Goal: Task Accomplishment & Management: Manage account settings

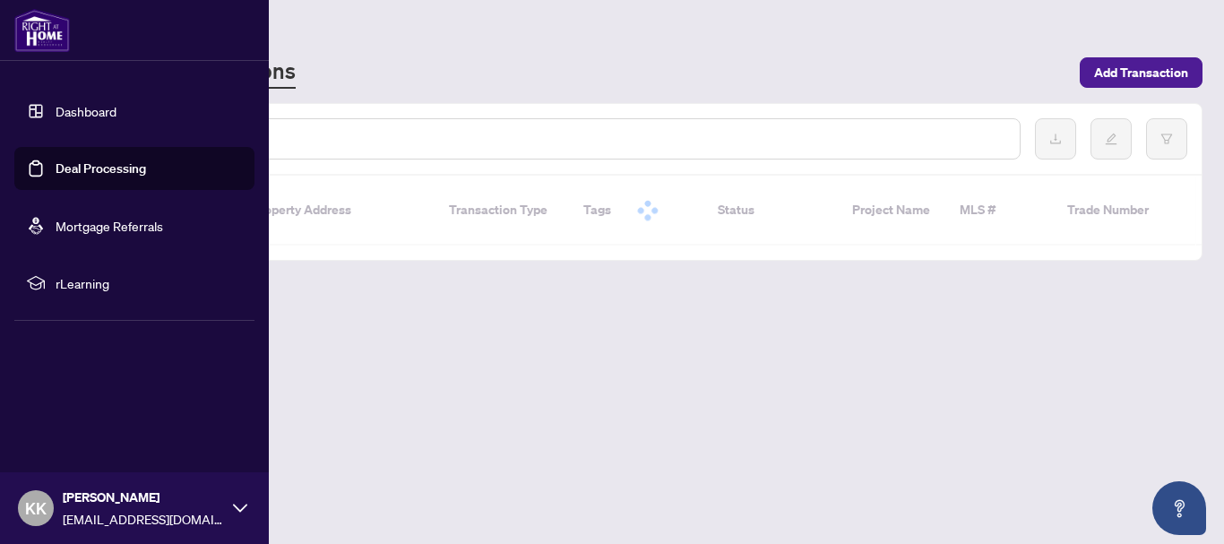
click at [56, 112] on link "Dashboard" at bounding box center [86, 111] width 61 height 16
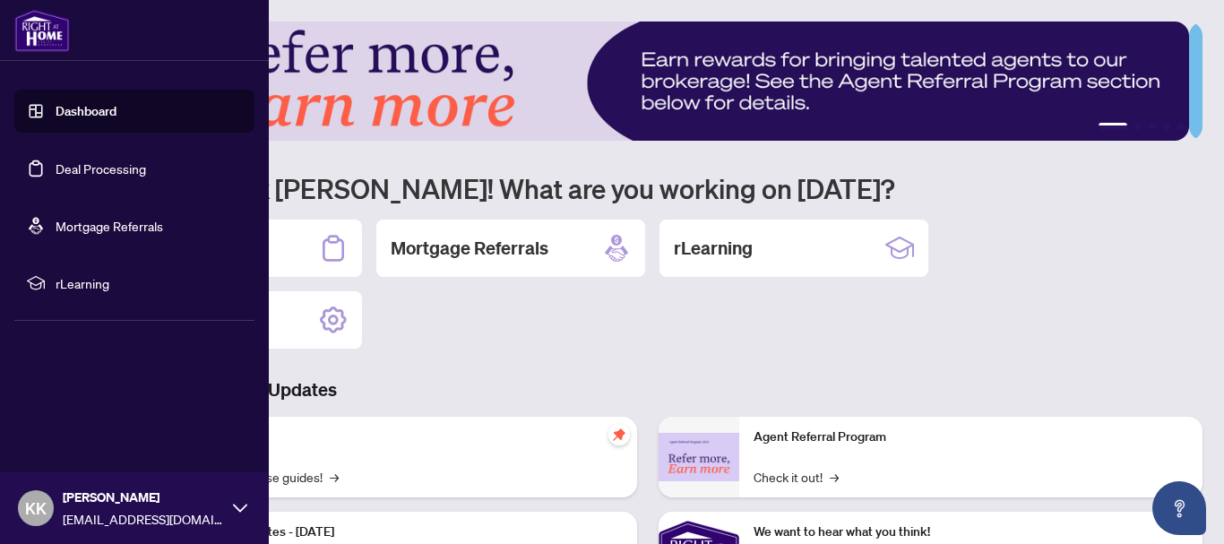
click at [90, 117] on link "Dashboard" at bounding box center [86, 111] width 61 height 16
click at [117, 168] on link "Deal Processing" at bounding box center [101, 168] width 90 height 16
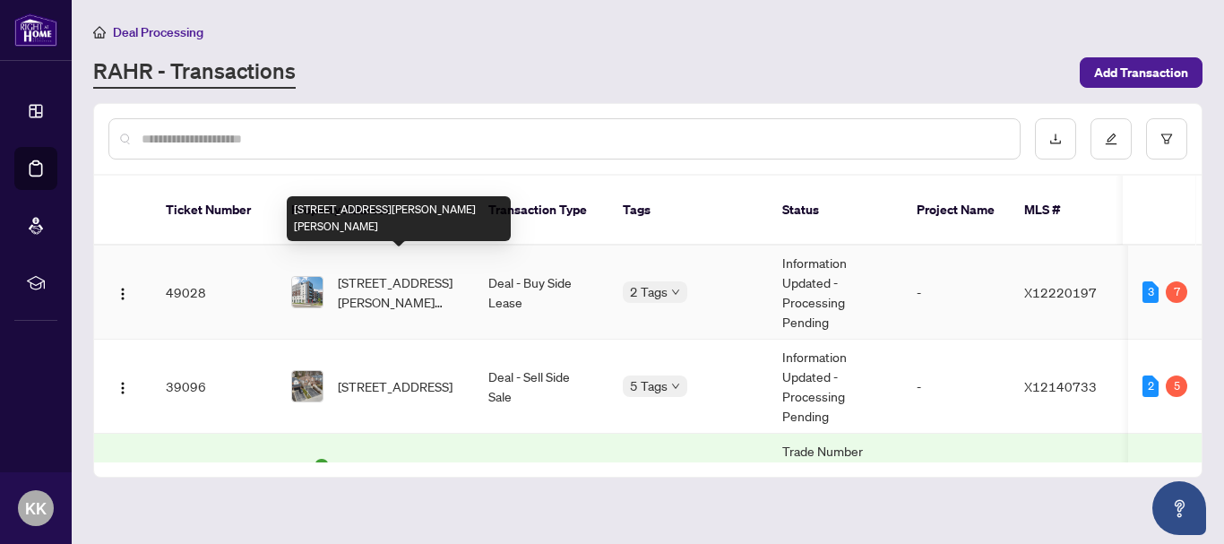
click at [404, 272] on span "[STREET_ADDRESS][PERSON_NAME][PERSON_NAME]" at bounding box center [399, 291] width 122 height 39
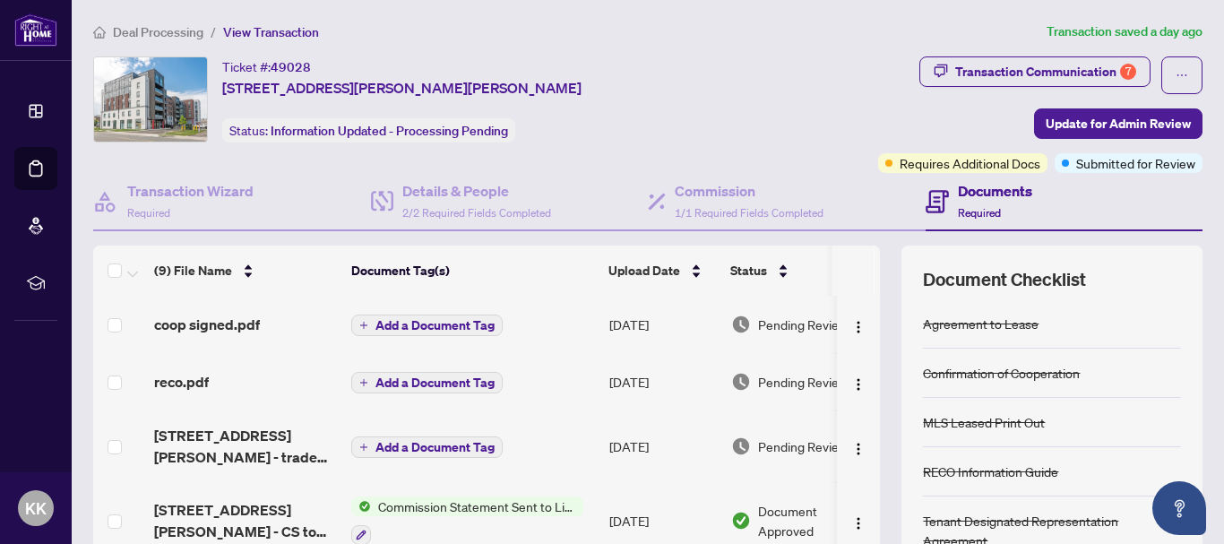
click at [1196, 278] on main "Deal Processing / View Transaction Transaction saved a day ago Ticket #: 49028 …" at bounding box center [648, 272] width 1152 height 544
click at [958, 199] on h4 "Documents" at bounding box center [995, 190] width 74 height 21
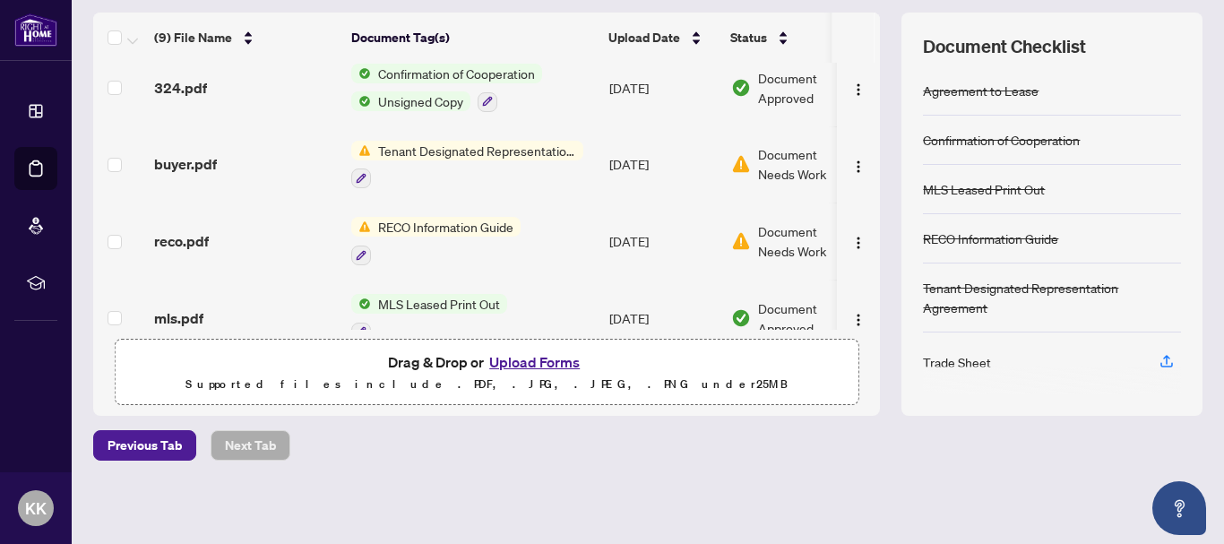
scroll to position [384, 0]
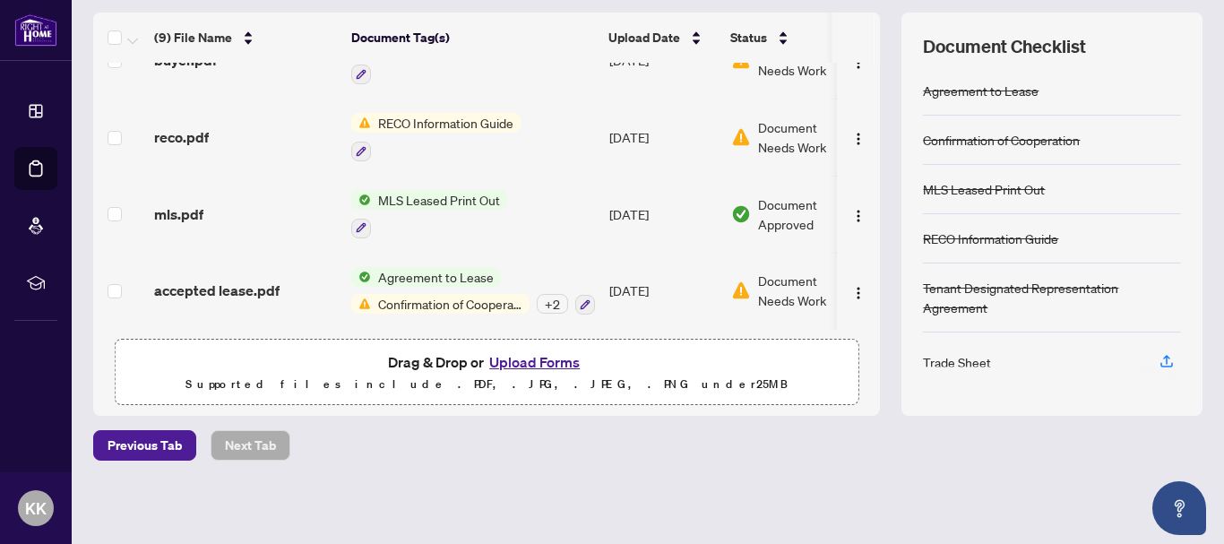
click at [504, 365] on button "Upload Forms" at bounding box center [534, 361] width 101 height 23
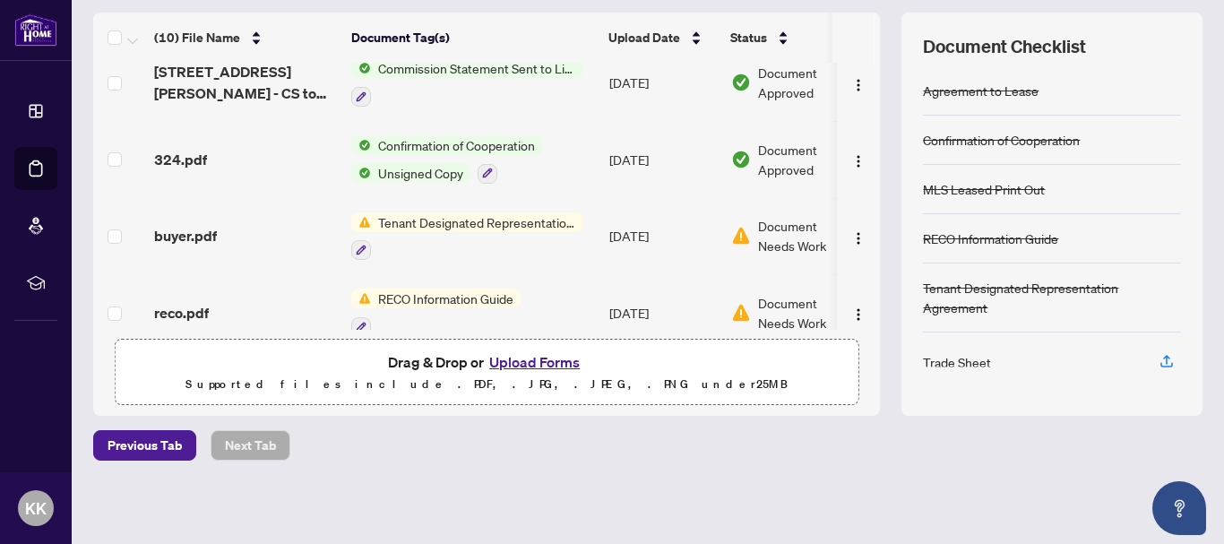
scroll to position [269, 0]
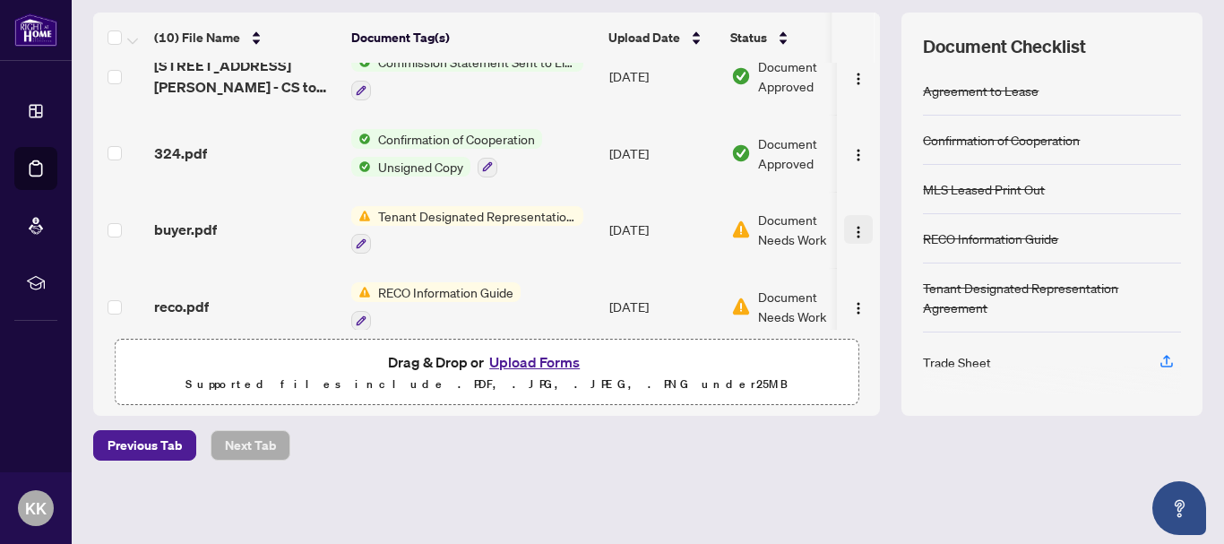
click at [851, 234] on img "button" at bounding box center [858, 232] width 14 height 14
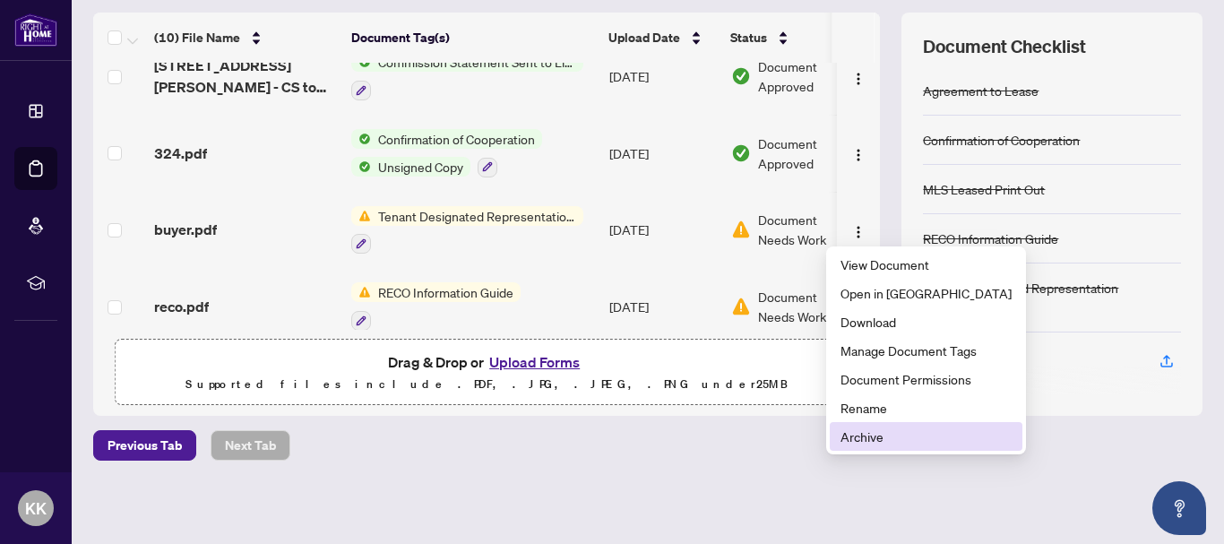
click at [870, 434] on span "Archive" at bounding box center [925, 436] width 171 height 20
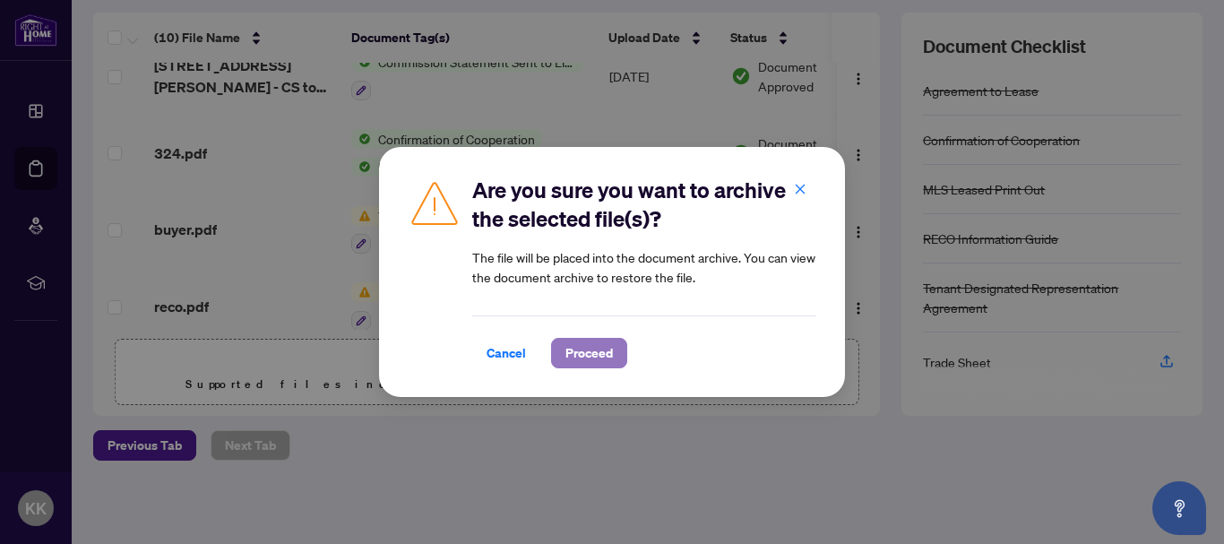
click at [569, 349] on span "Proceed" at bounding box center [588, 353] width 47 height 29
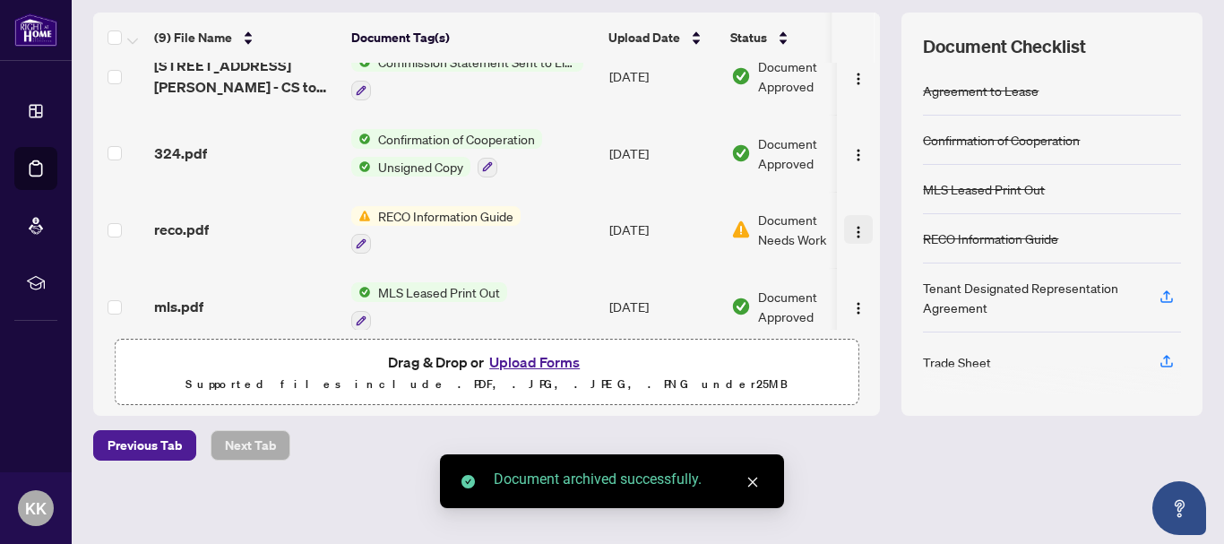
click at [851, 233] on img "button" at bounding box center [858, 232] width 14 height 14
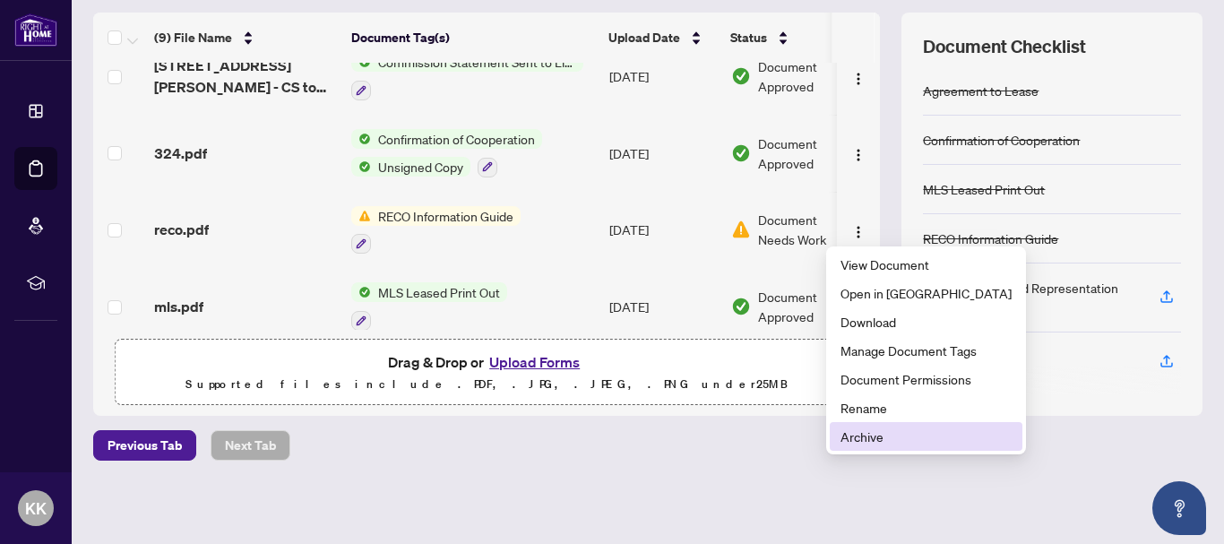
click at [866, 426] on span "Archive" at bounding box center [925, 436] width 171 height 20
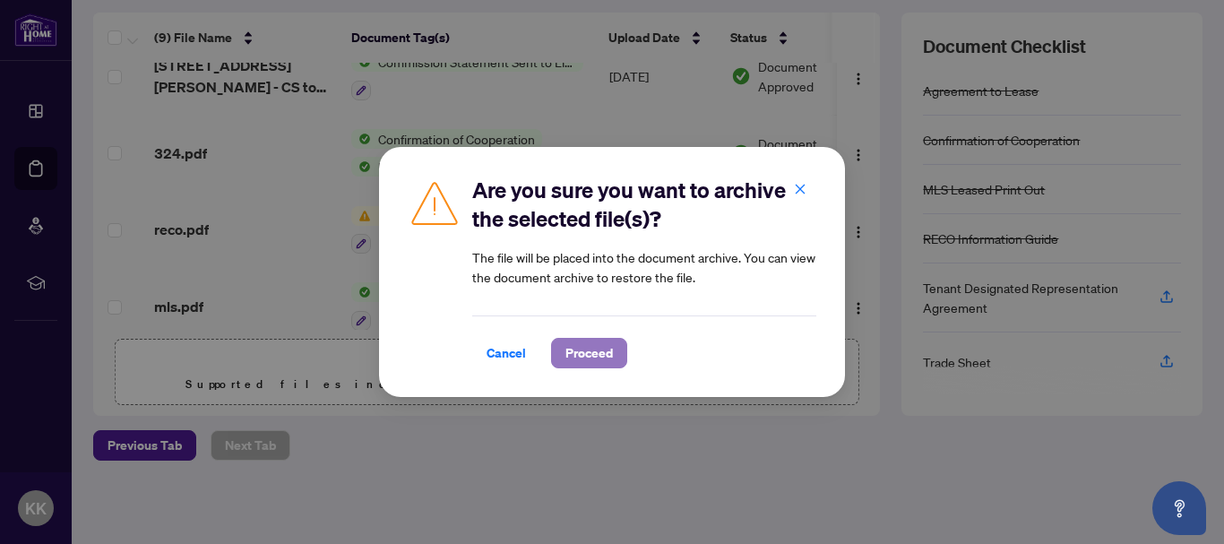
click at [607, 347] on span "Proceed" at bounding box center [588, 353] width 47 height 29
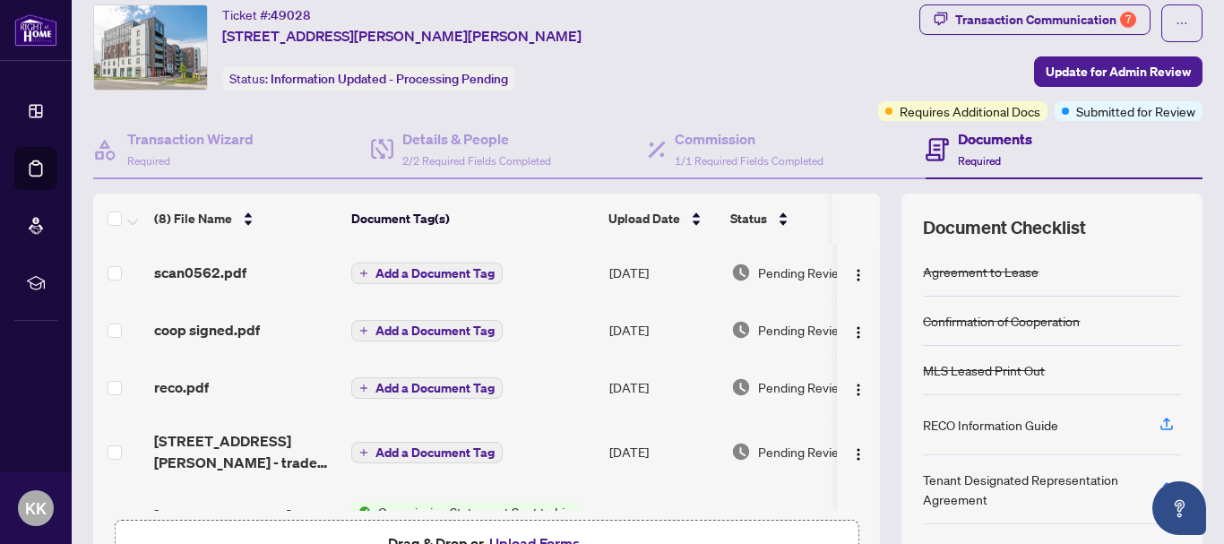
scroll to position [0, 0]
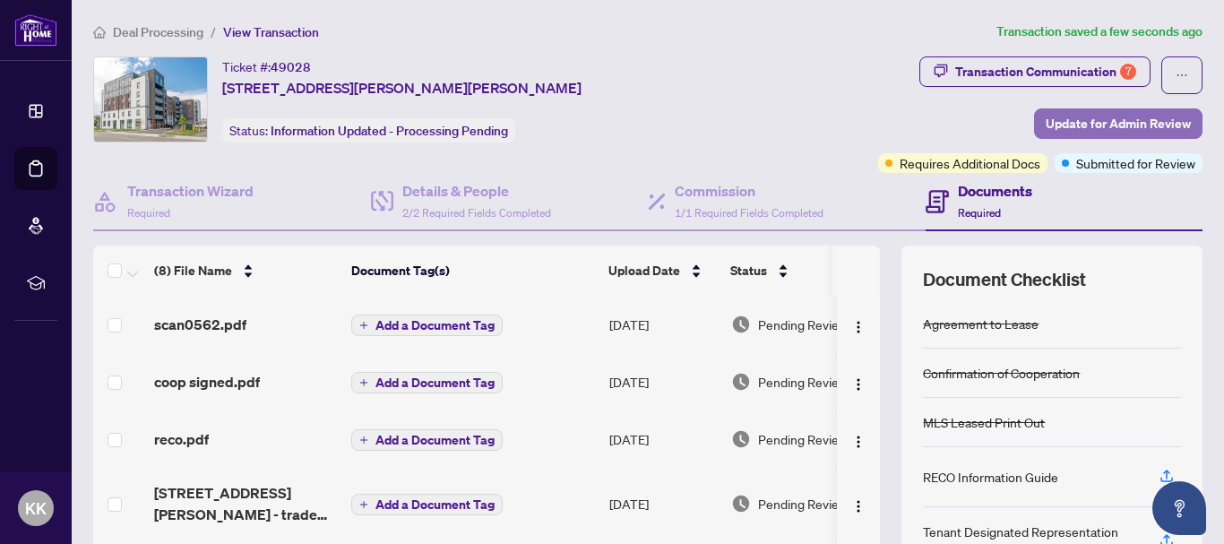
click at [1111, 126] on span "Update for Admin Review" at bounding box center [1117, 123] width 145 height 29
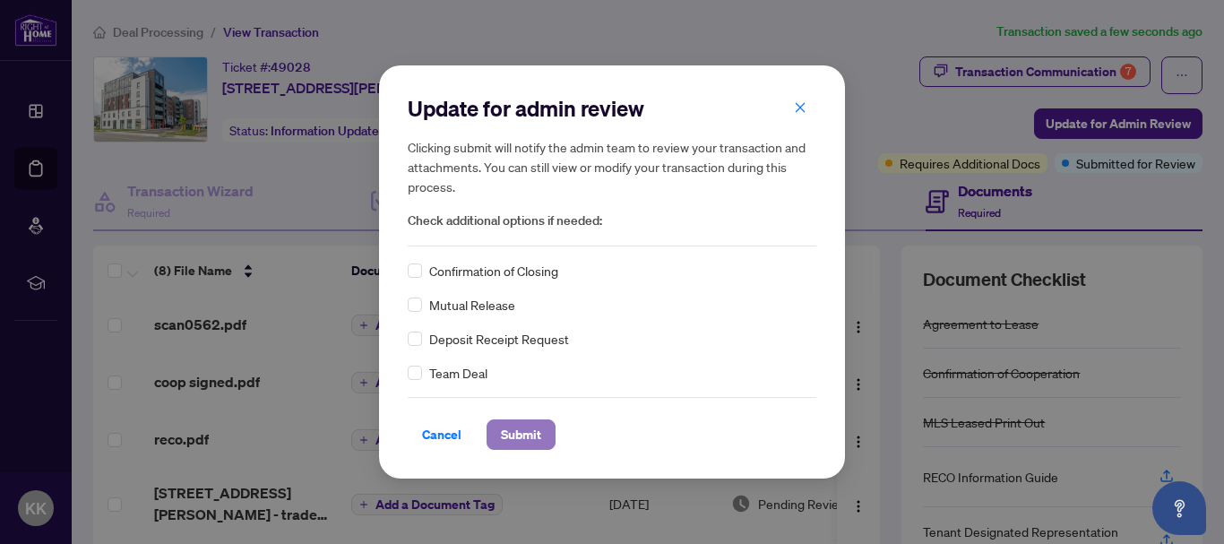
click at [537, 434] on span "Submit" at bounding box center [521, 434] width 40 height 29
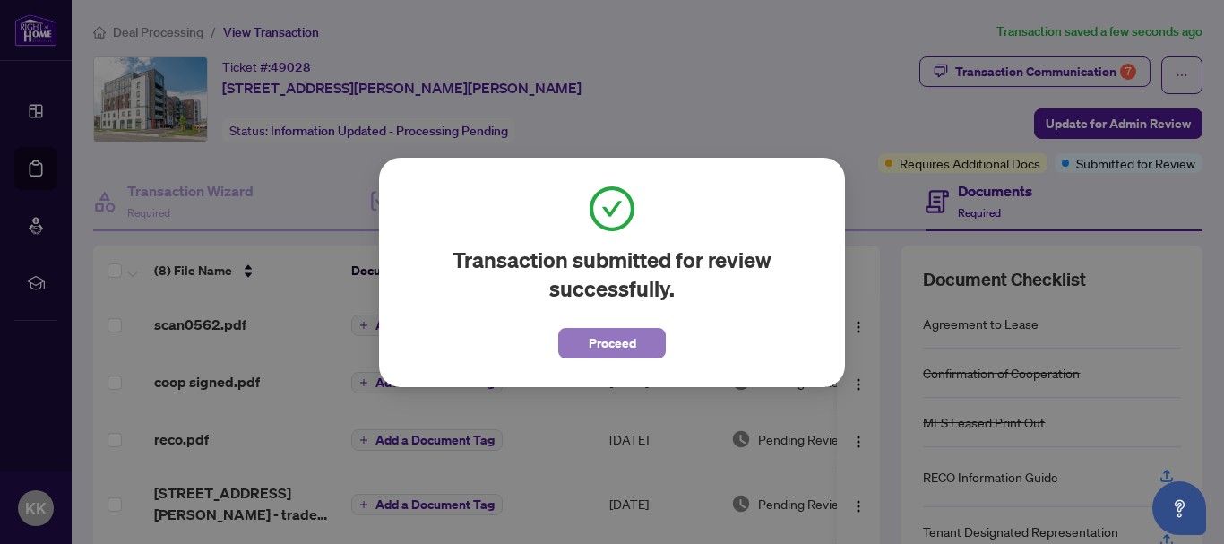
click at [621, 346] on span "Proceed" at bounding box center [612, 343] width 47 height 29
